Goal: Check status: Check status

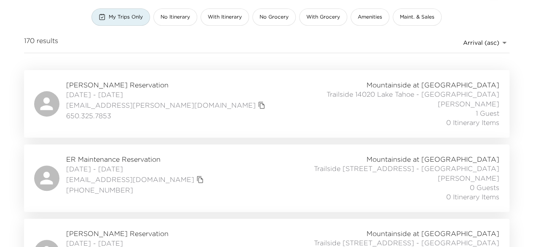
scroll to position [48, 0]
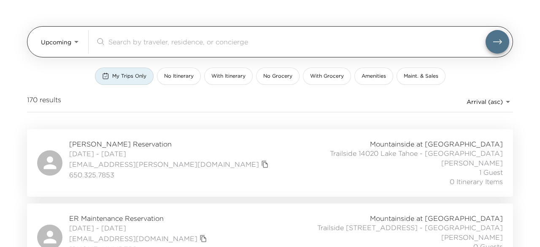
click at [67, 44] on body "Front Desk Upcoming Upcoming ​ My Trips Only No Itinerary With Itinerary No Gro…" at bounding box center [270, 75] width 540 height 247
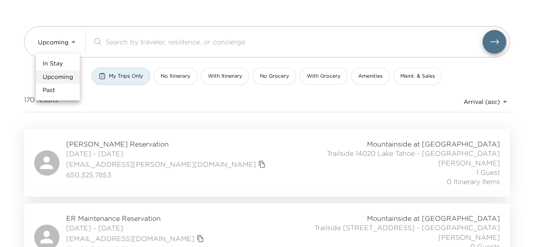
click at [60, 65] on span "In Stay" at bounding box center [53, 63] width 20 height 8
type input "In-Stay"
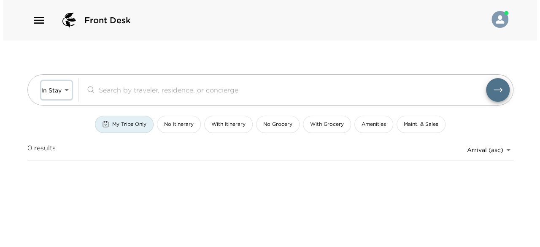
scroll to position [0, 0]
click at [132, 74] on div "In Stay In-Stay ​ My Trips Only No Itinerary With Itinerary No Grocery With Gro…" at bounding box center [270, 108] width 486 height 137
click at [132, 127] on span "My Trips Only" at bounding box center [129, 124] width 34 height 7
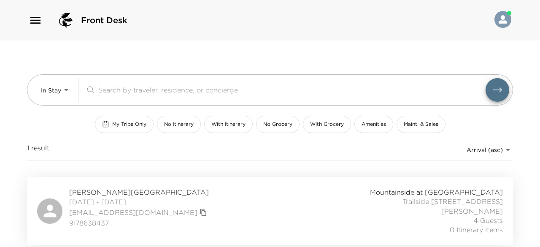
click at [111, 191] on span "Lavita Wai Reservation" at bounding box center [139, 191] width 140 height 9
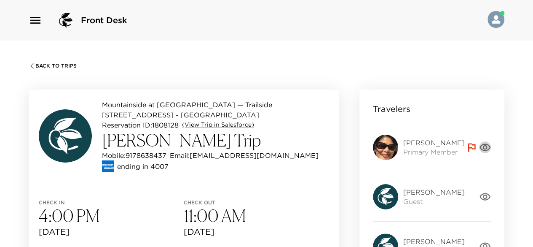
click at [487, 148] on icon "button" at bounding box center [485, 147] width 12 height 12
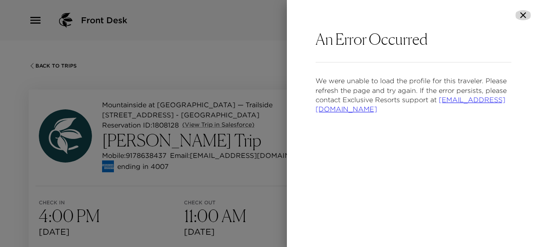
click at [521, 16] on icon "button" at bounding box center [523, 15] width 10 height 10
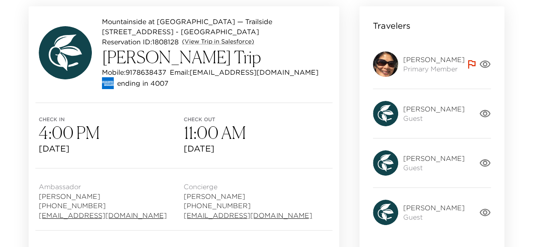
scroll to position [83, 0]
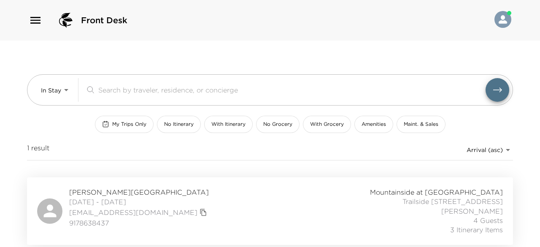
click at [116, 189] on span "Lavita Wai Reservation" at bounding box center [139, 191] width 140 height 9
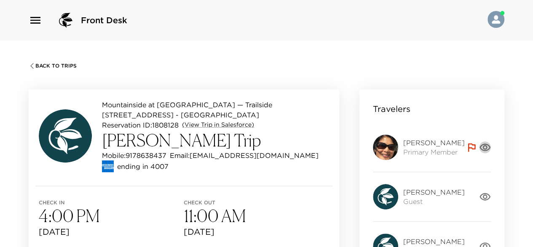
click at [484, 146] on icon "button" at bounding box center [485, 147] width 12 height 12
